Goal: Information Seeking & Learning: Learn about a topic

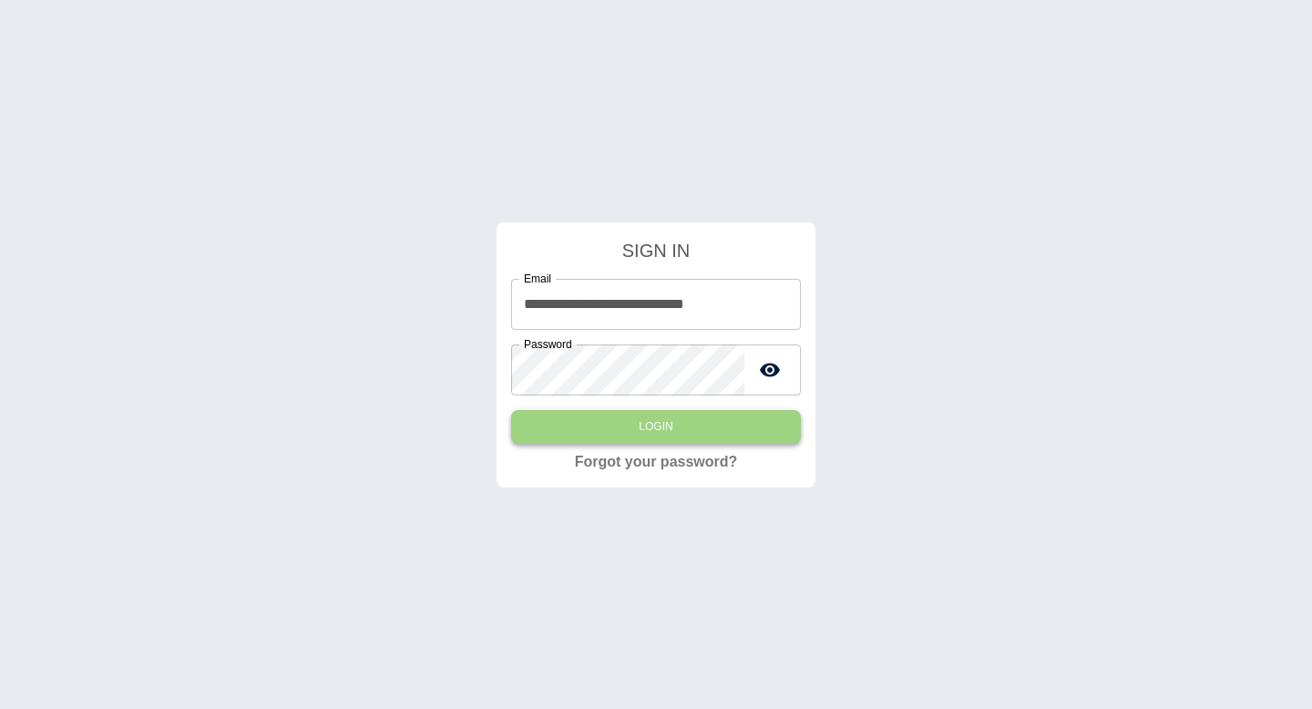
click at [692, 423] on button "Login" at bounding box center [656, 427] width 290 height 34
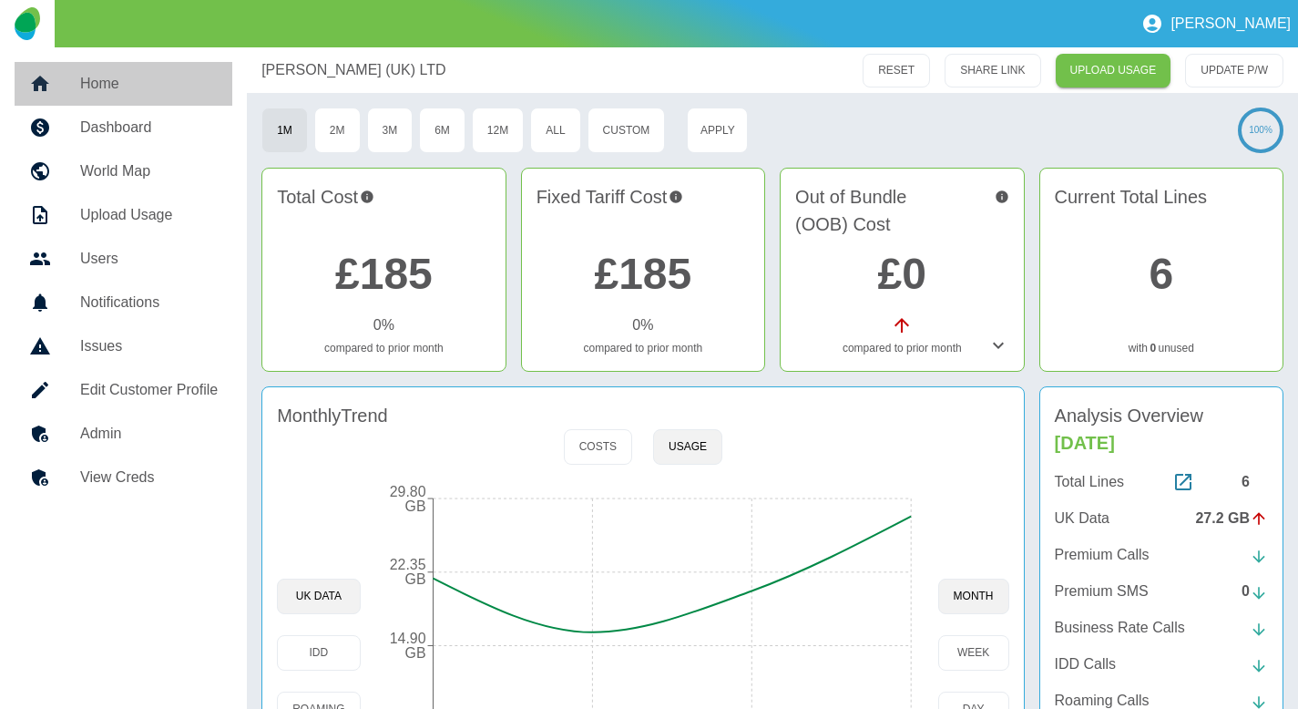
click at [142, 78] on h5 "Home" at bounding box center [149, 84] width 138 height 22
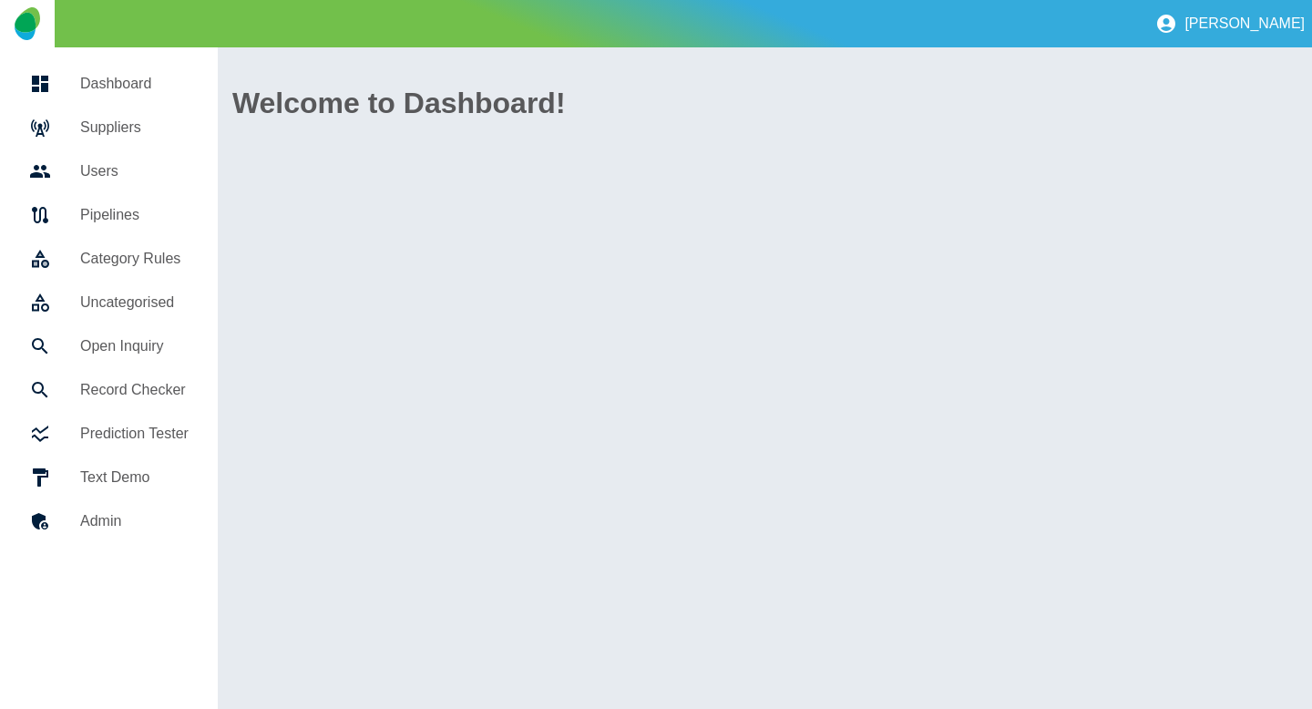
click at [120, 121] on h5 "Suppliers" at bounding box center [134, 128] width 108 height 22
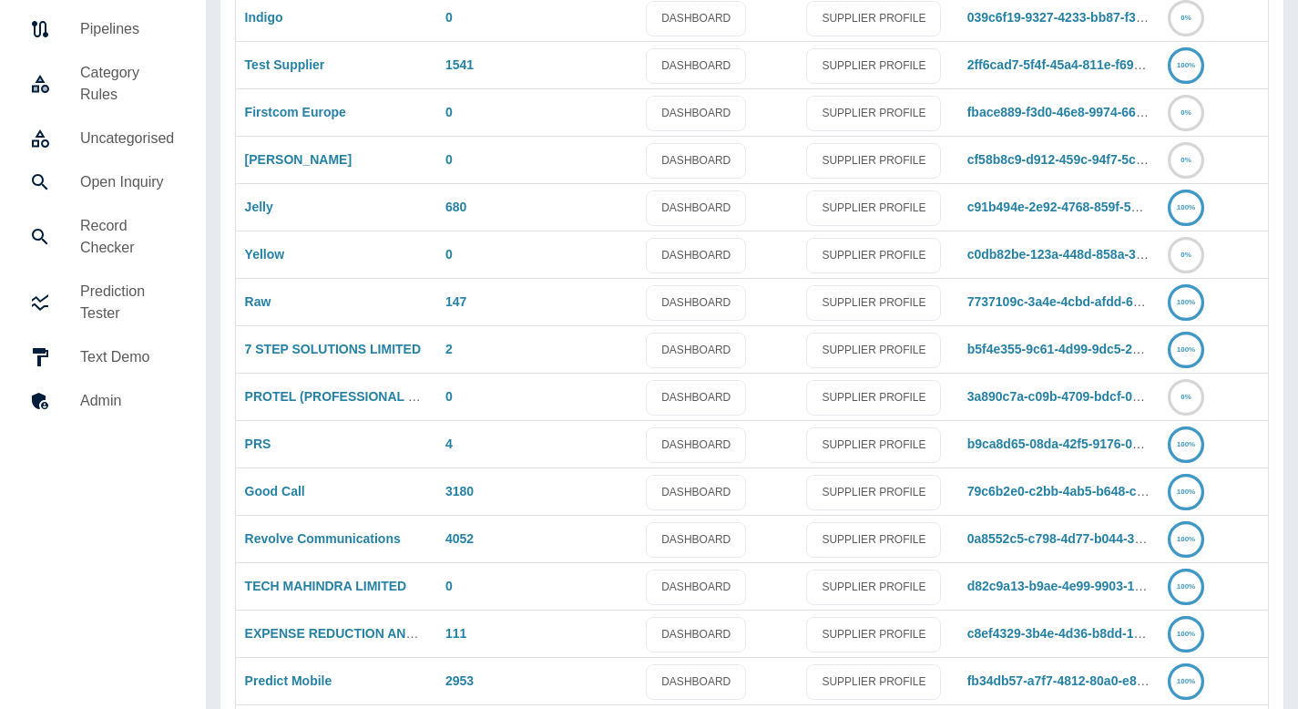
scroll to position [260, 0]
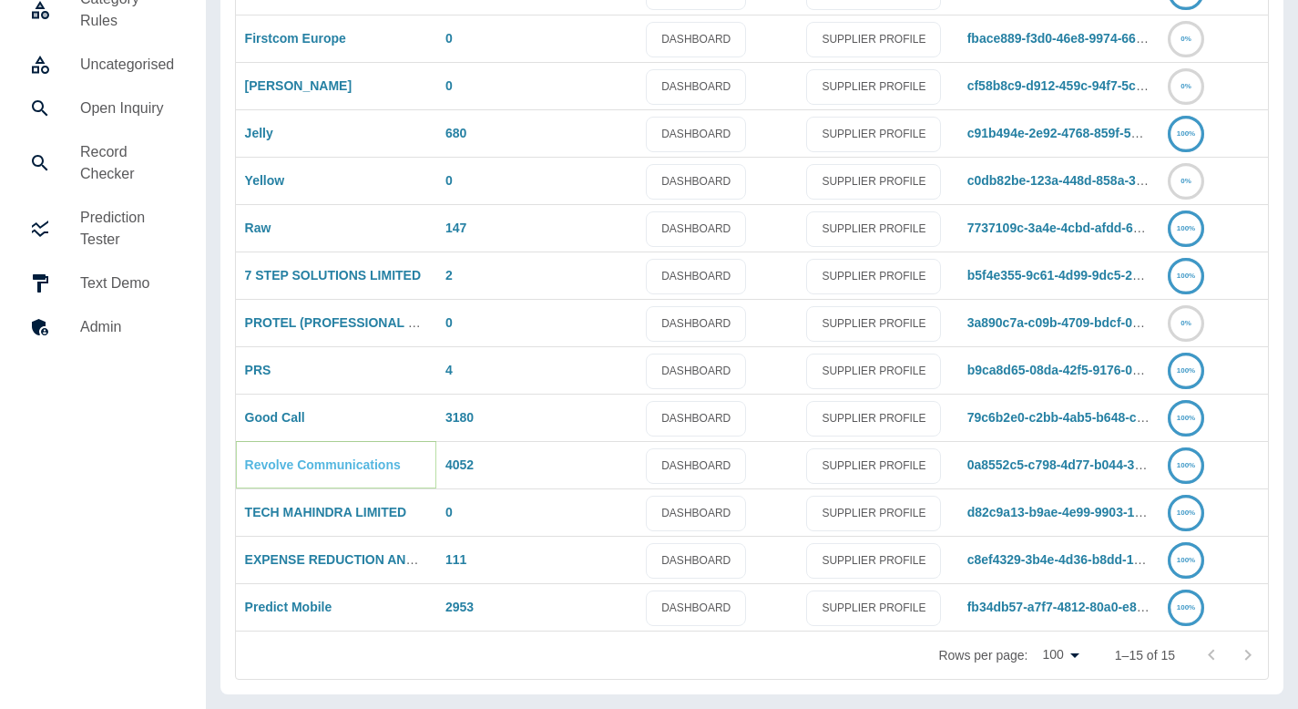
click at [309, 470] on link "Revolve Communications" at bounding box center [323, 464] width 156 height 15
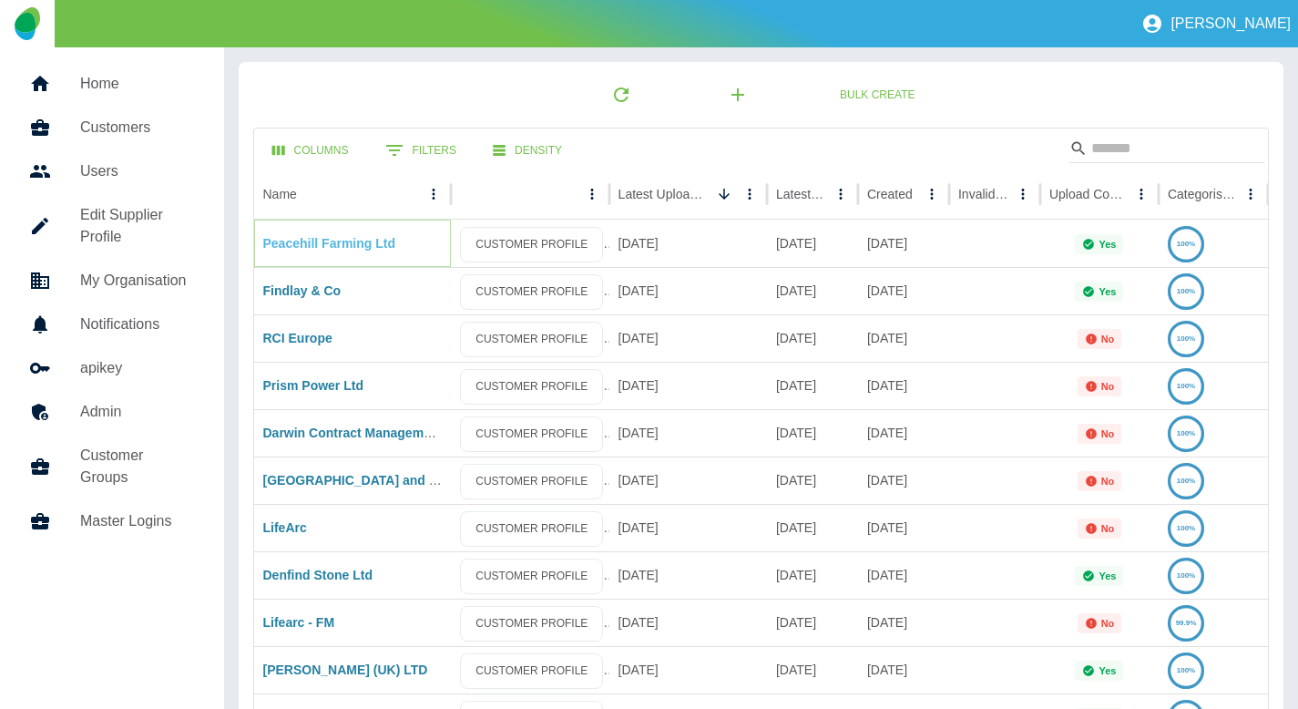
click at [341, 244] on link "Peacehill Farming Ltd" at bounding box center [329, 243] width 132 height 15
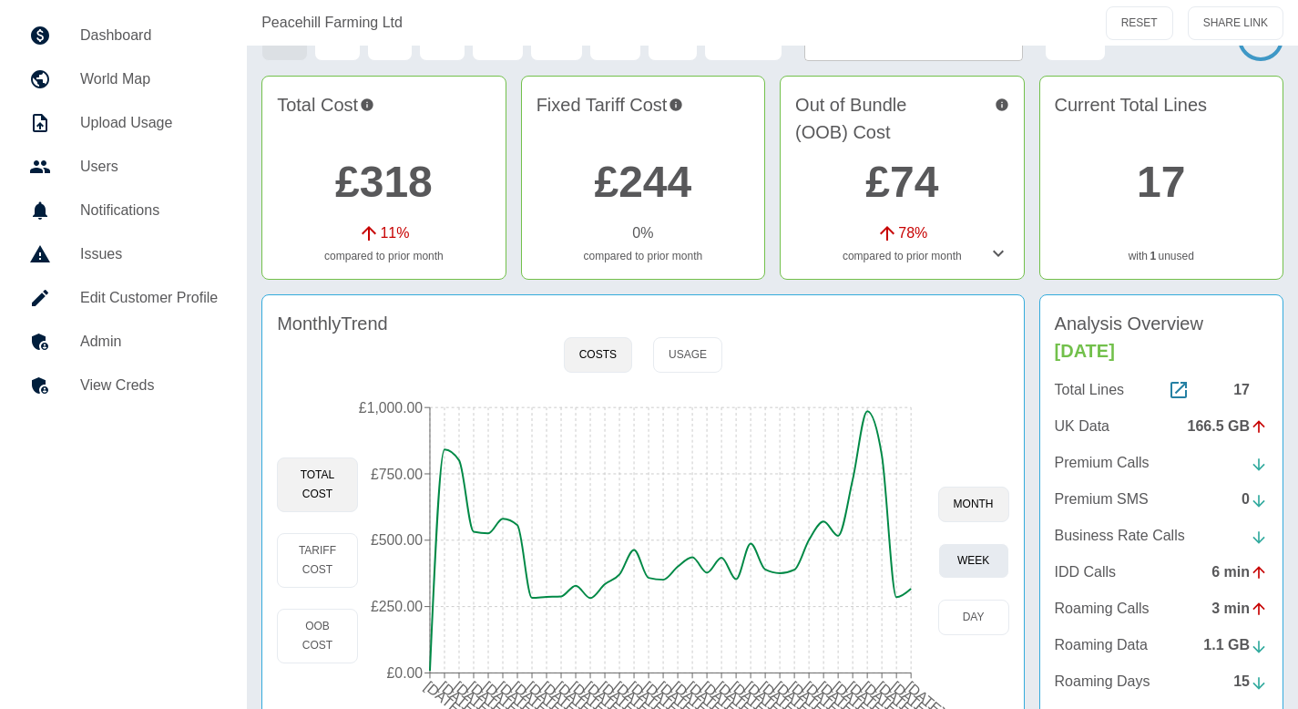
scroll to position [77, 0]
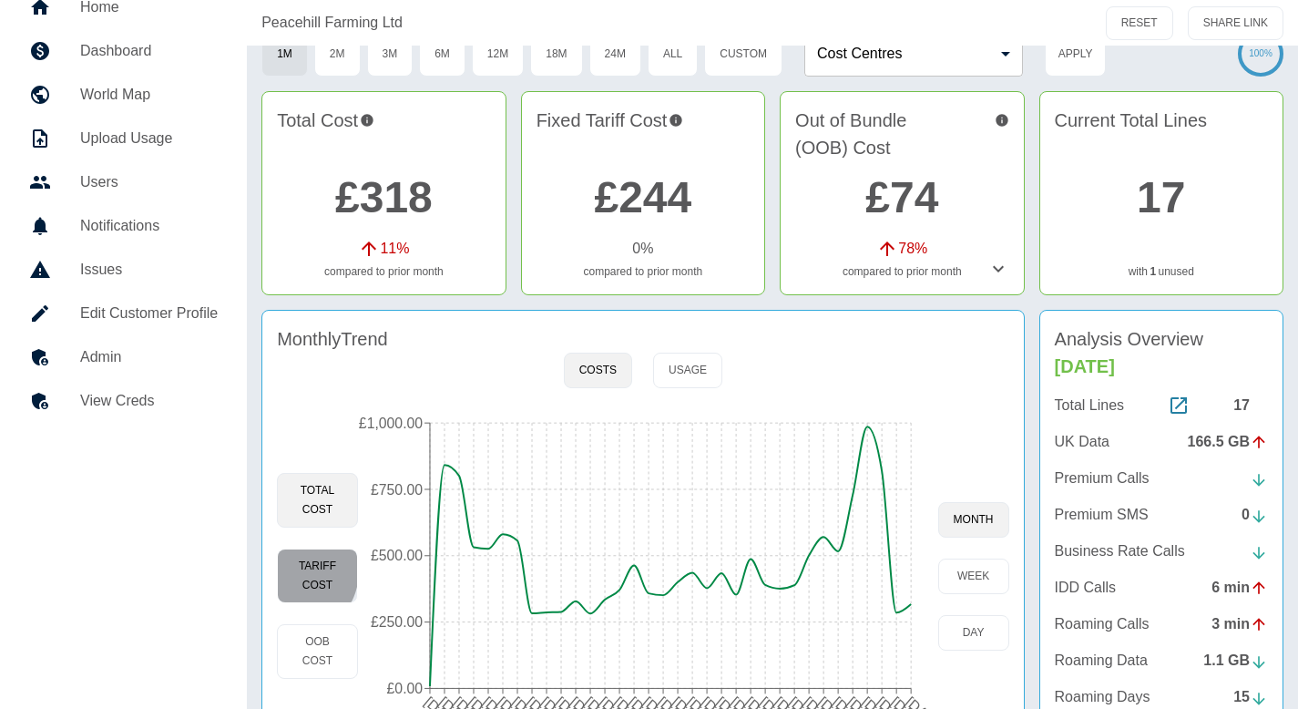
click at [293, 571] on button "Tariff Cost" at bounding box center [317, 575] width 81 height 55
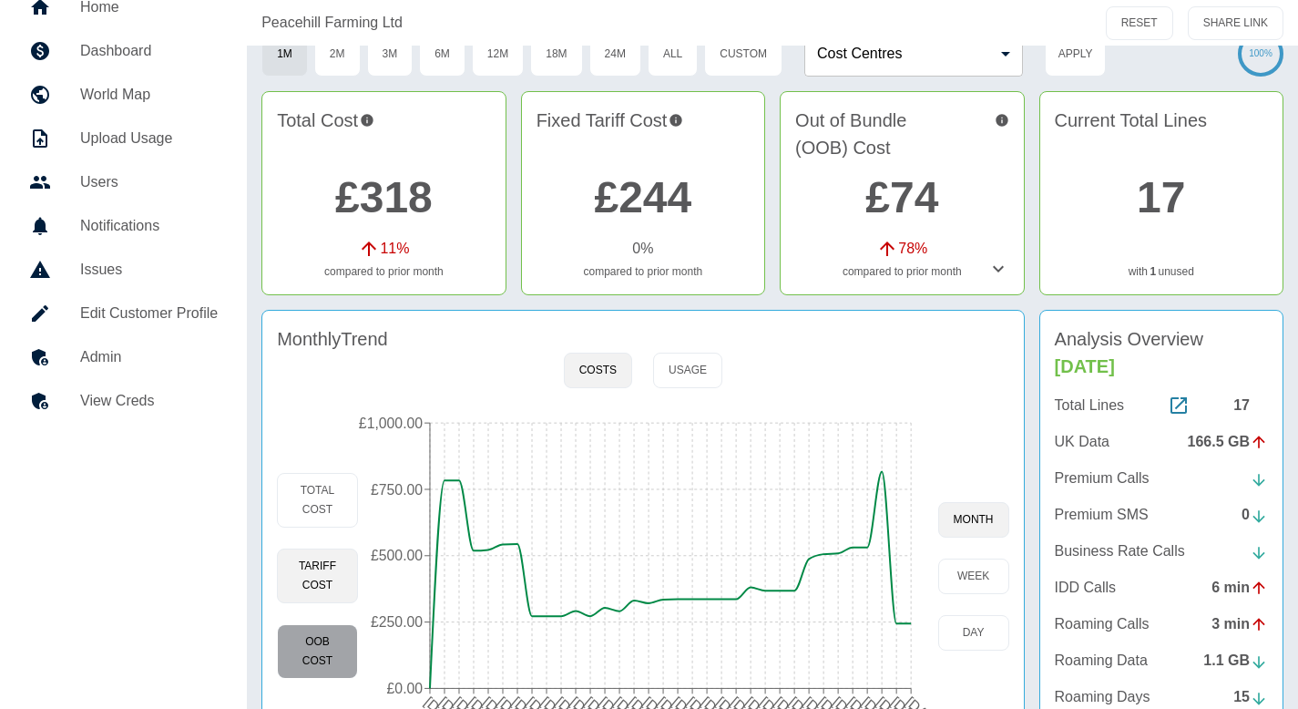
click at [330, 634] on button "OOB Cost" at bounding box center [317, 651] width 81 height 55
